Goal: Task Accomplishment & Management: Use online tool/utility

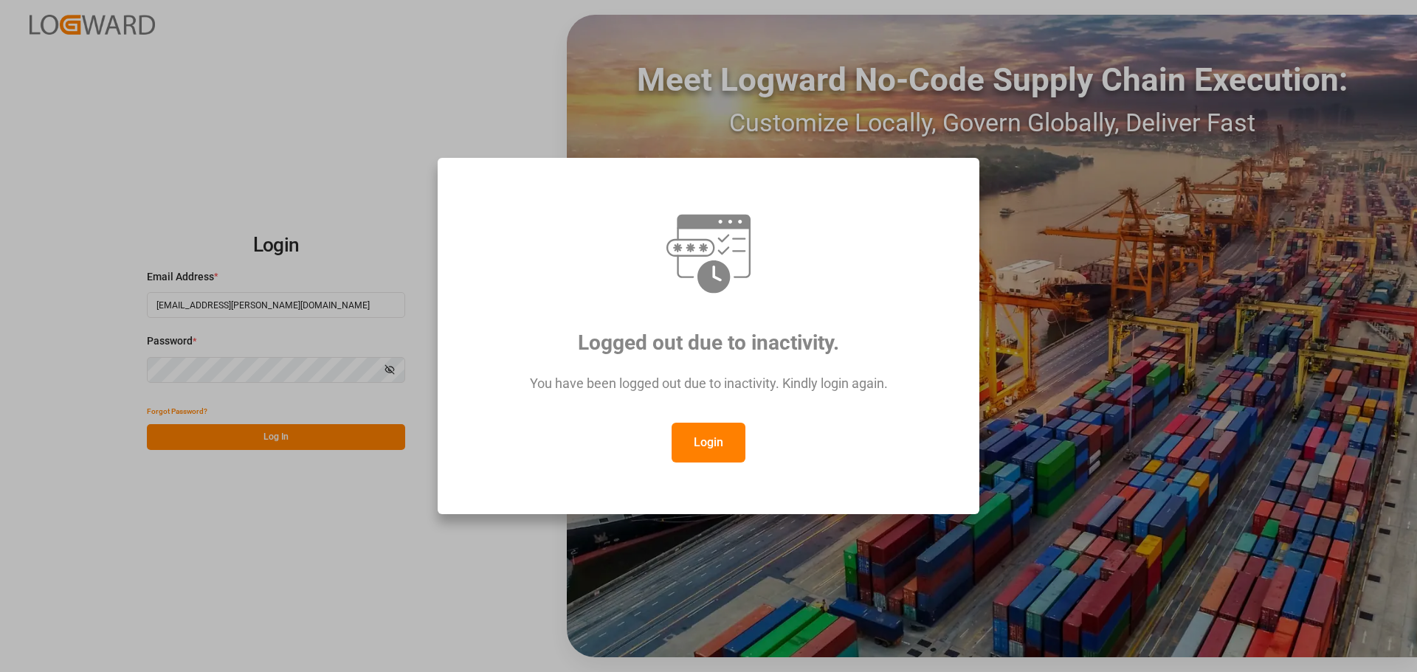
click at [725, 430] on button "Login" at bounding box center [709, 443] width 74 height 40
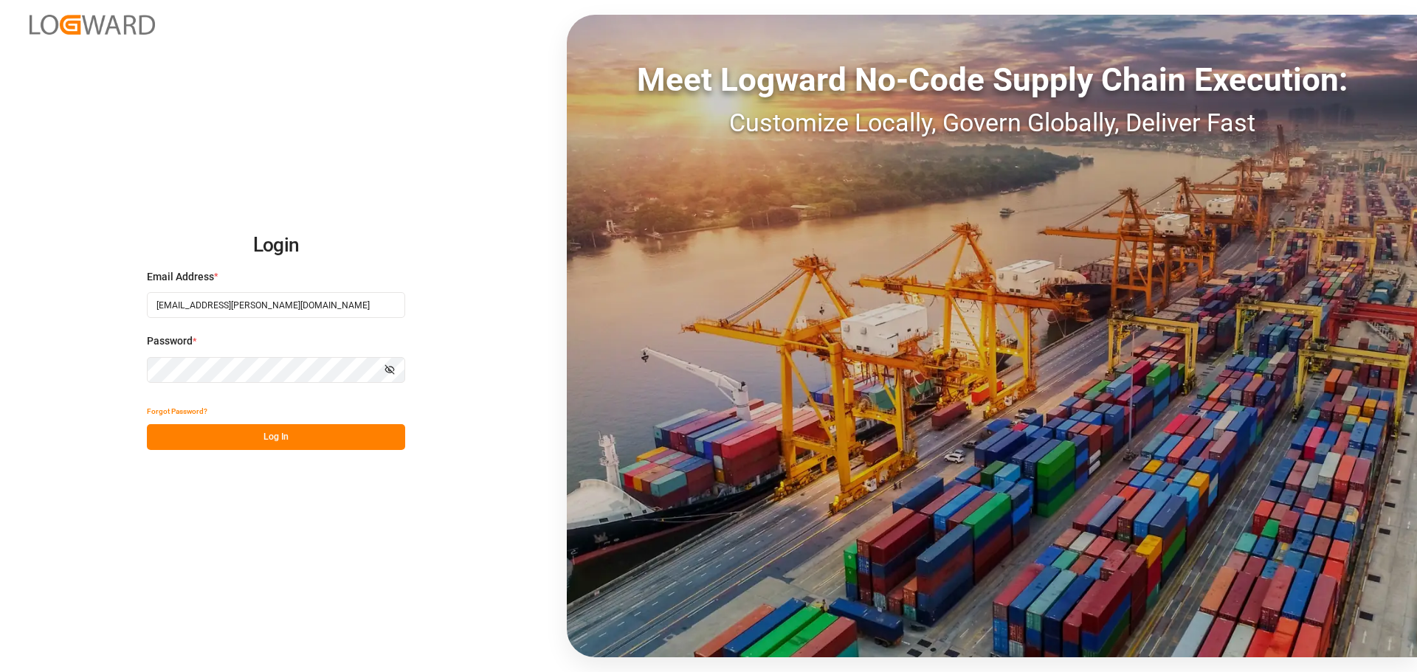
click at [281, 438] on button "Log In" at bounding box center [276, 437] width 258 height 26
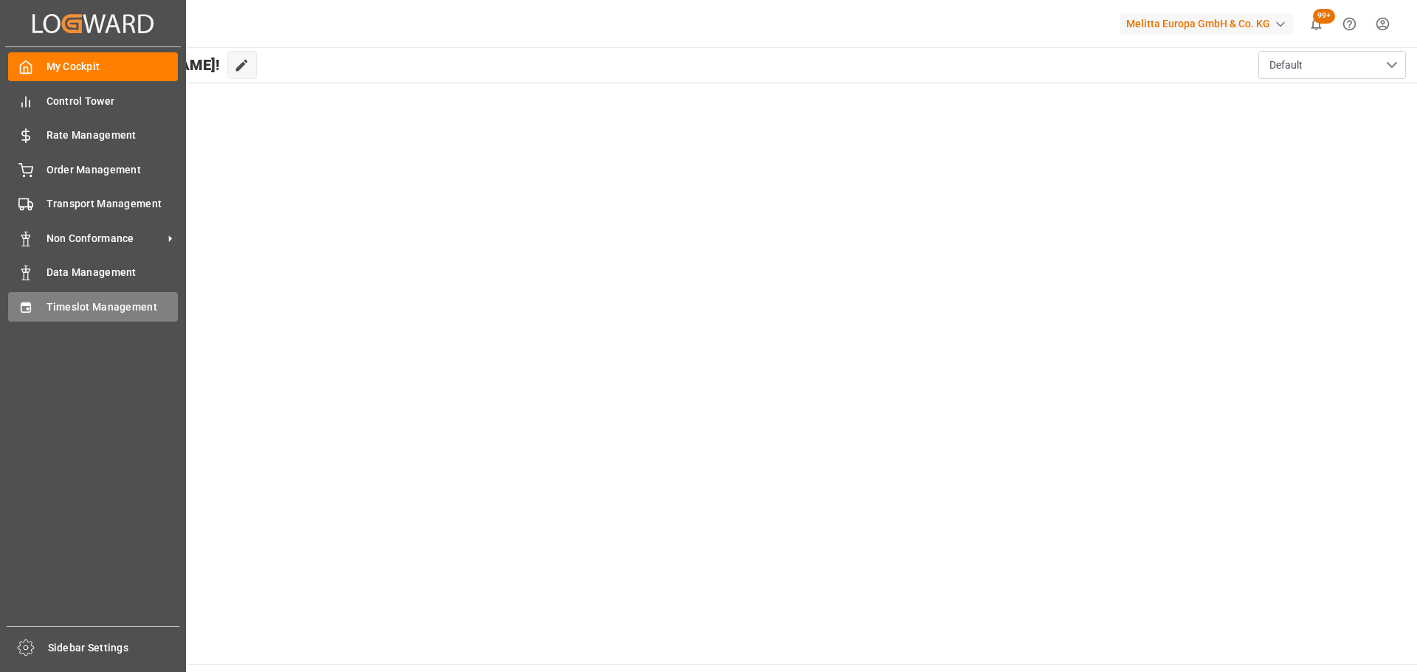
click at [80, 308] on span "Timeslot Management" at bounding box center [112, 307] width 132 height 15
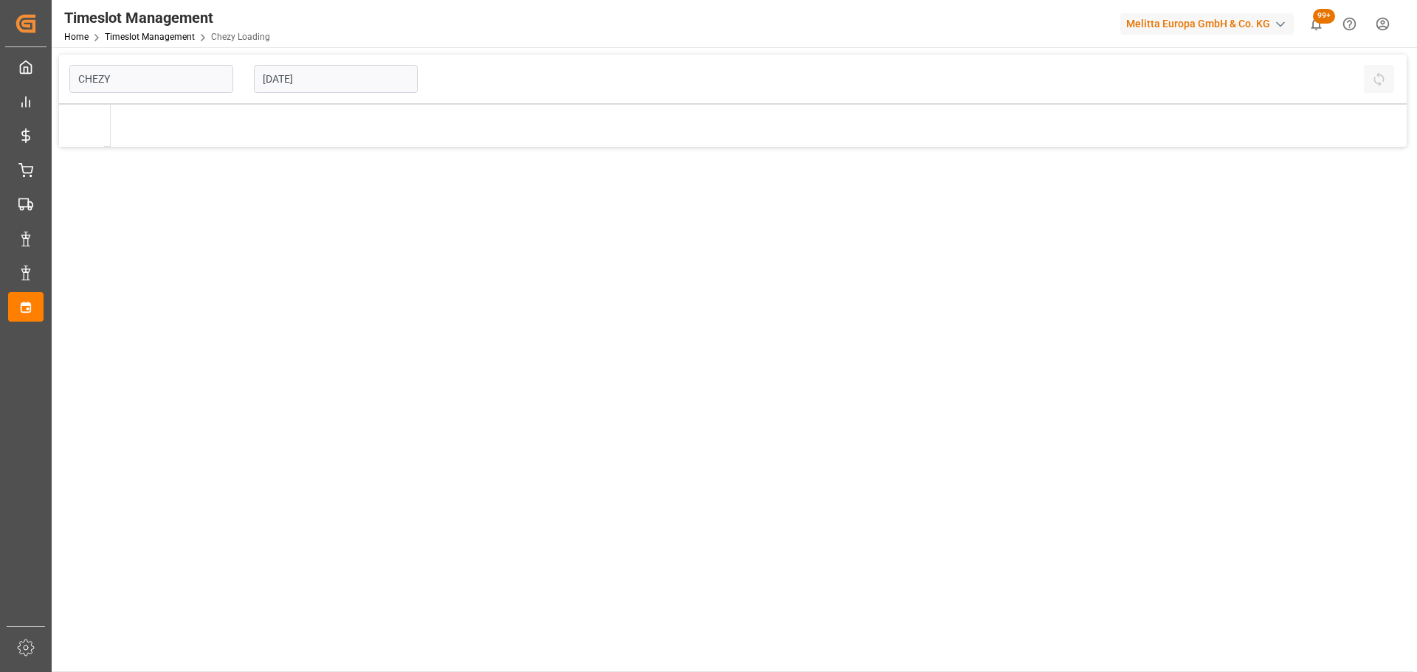
type input "Chezy Loading"
